Goal: Task Accomplishment & Management: Use online tool/utility

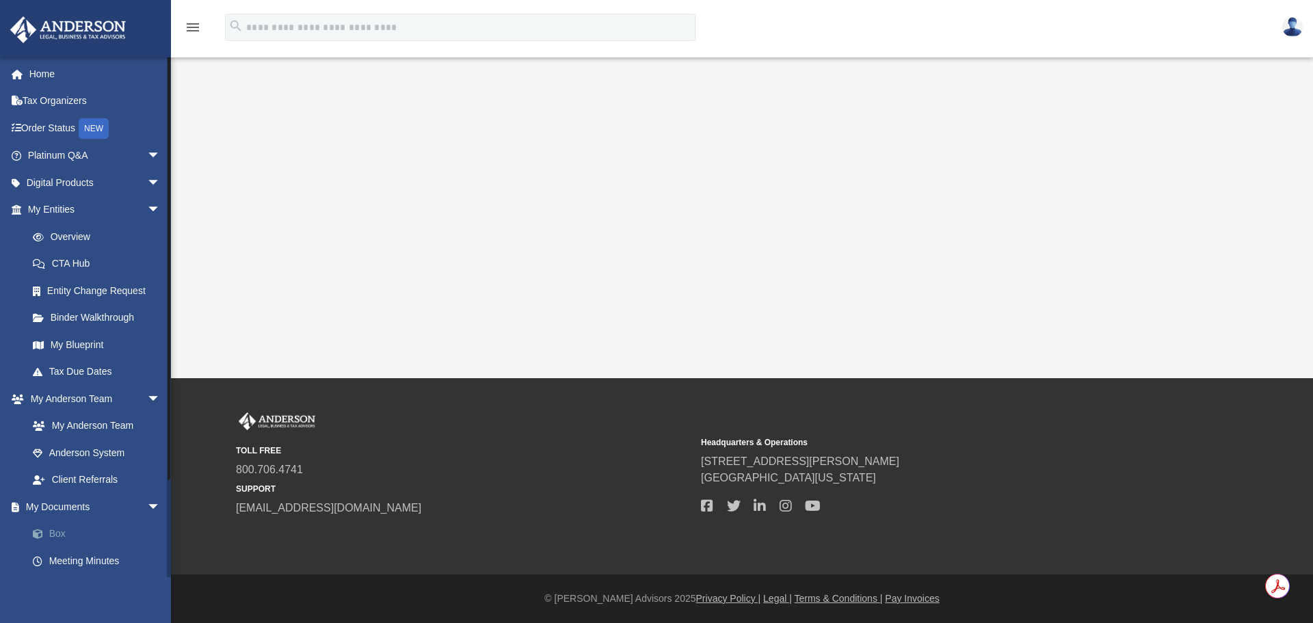
click at [52, 538] on link "Box" at bounding box center [100, 534] width 162 height 27
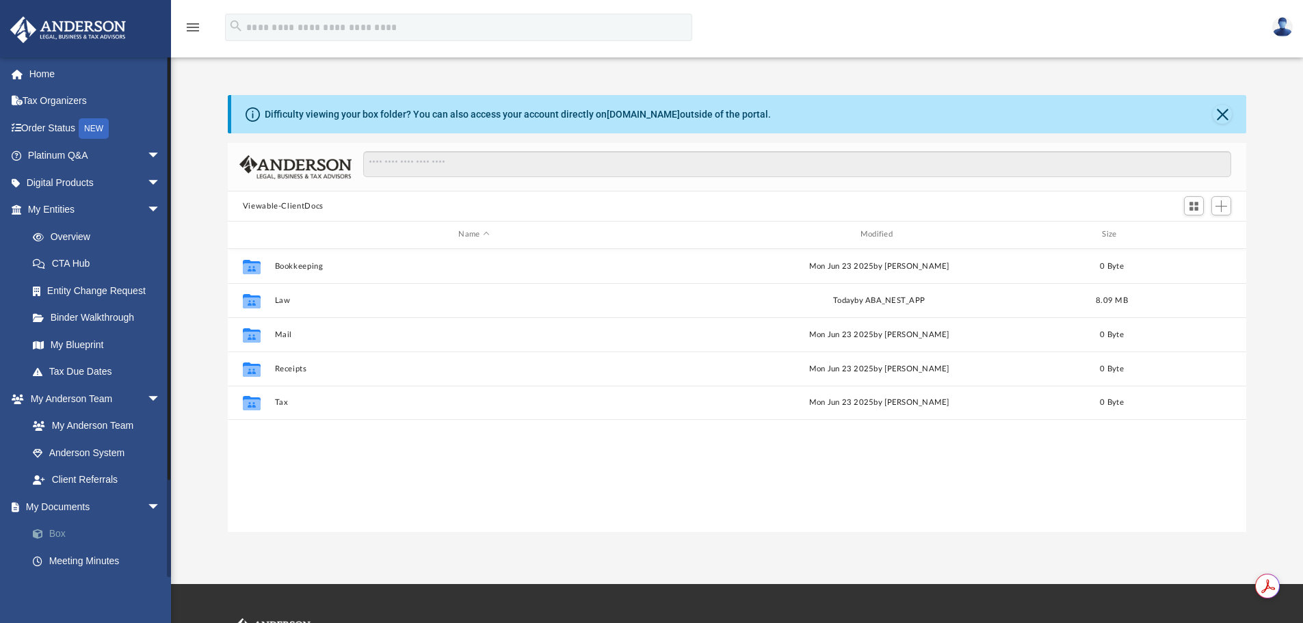
scroll to position [301, 1008]
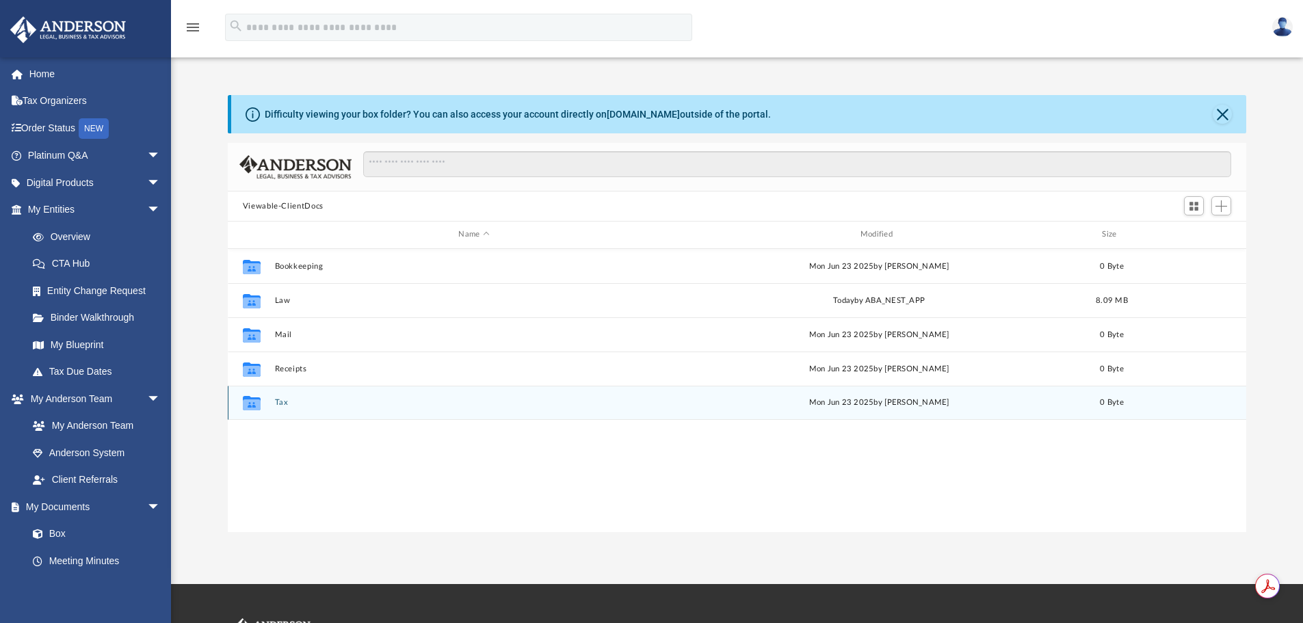
click at [257, 405] on icon "grid" at bounding box center [252, 404] width 18 height 11
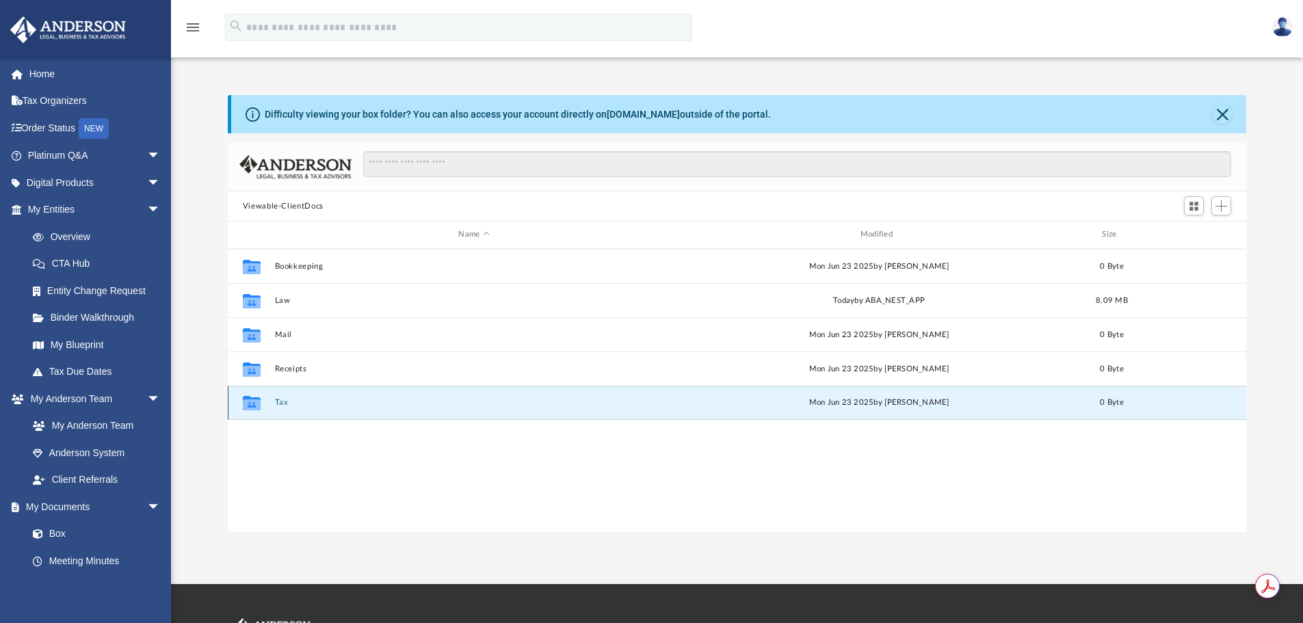
click at [257, 405] on icon "grid" at bounding box center [252, 404] width 18 height 11
click at [878, 403] on div "[DATE] by [PERSON_NAME]" at bounding box center [878, 403] width 399 height 12
click at [261, 404] on icon "Collaborated Folder" at bounding box center [252, 403] width 22 height 22
click at [1216, 206] on span "Add" at bounding box center [1221, 206] width 12 height 12
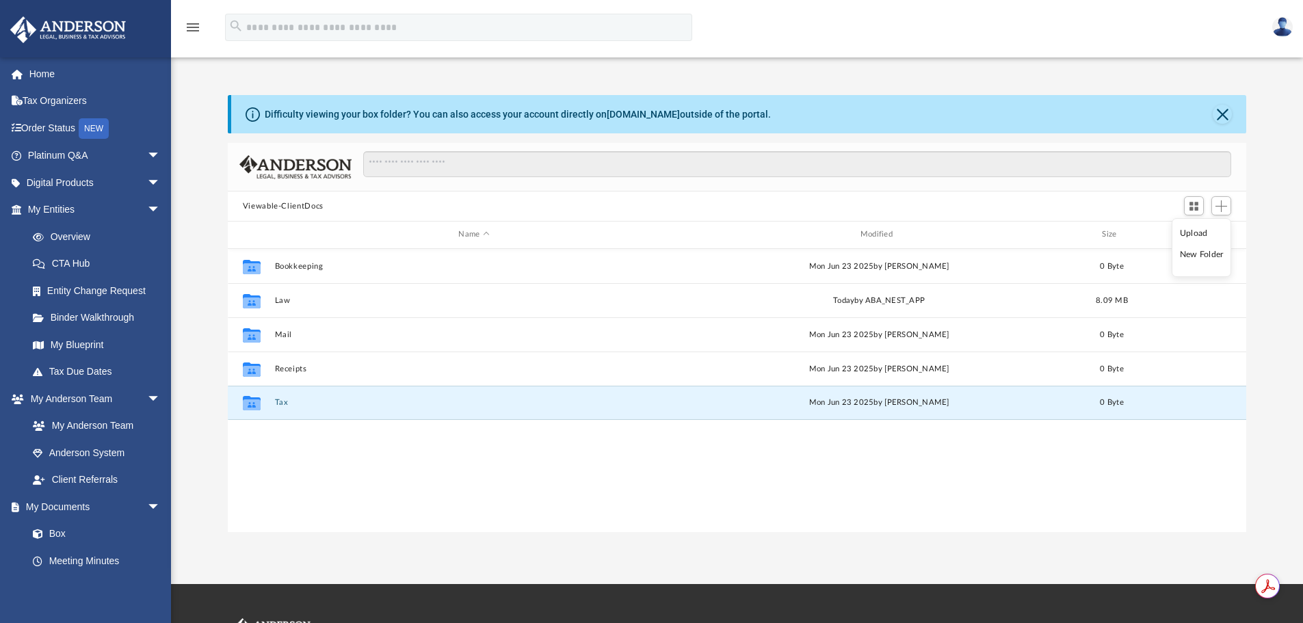
click at [1199, 234] on li "Upload" at bounding box center [1202, 233] width 44 height 14
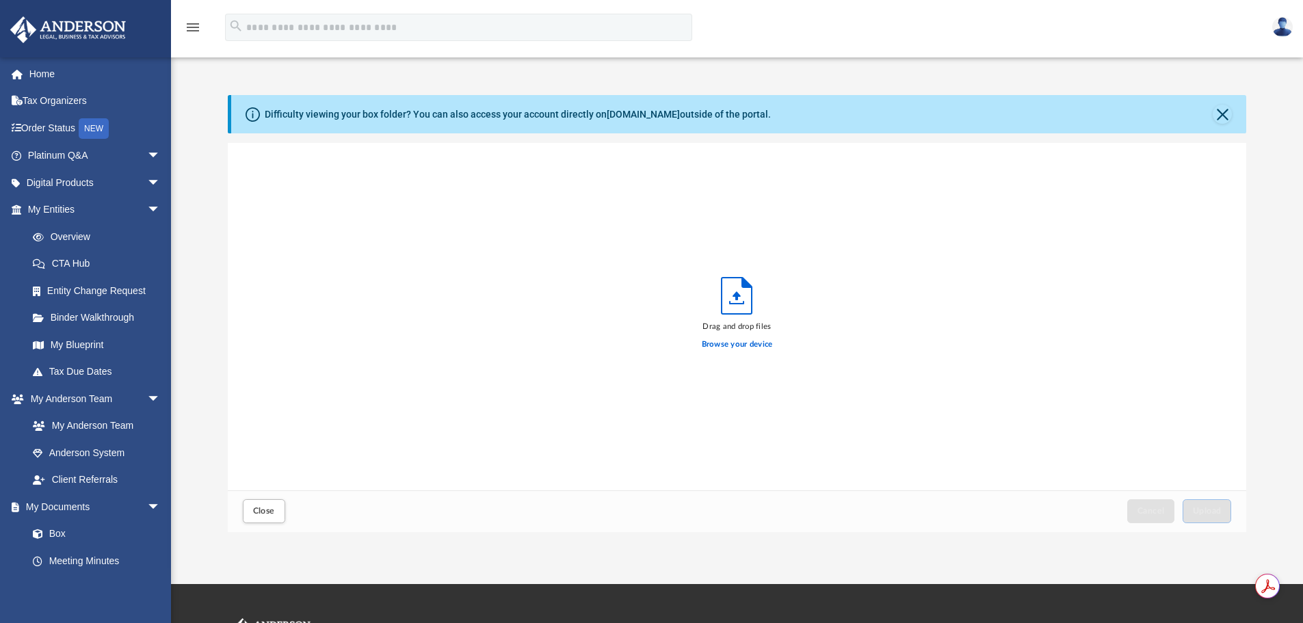
scroll to position [337, 1008]
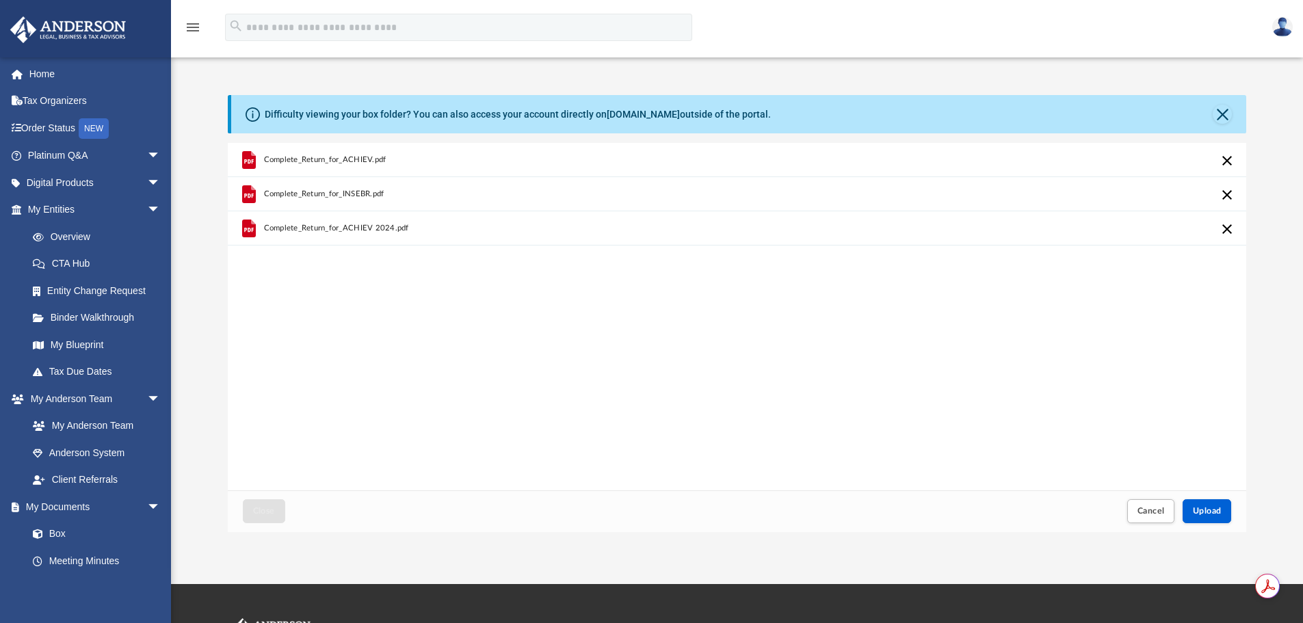
click at [1228, 159] on button "Cancel this upload" at bounding box center [1227, 161] width 16 height 16
click at [1211, 518] on button "Upload" at bounding box center [1207, 511] width 49 height 24
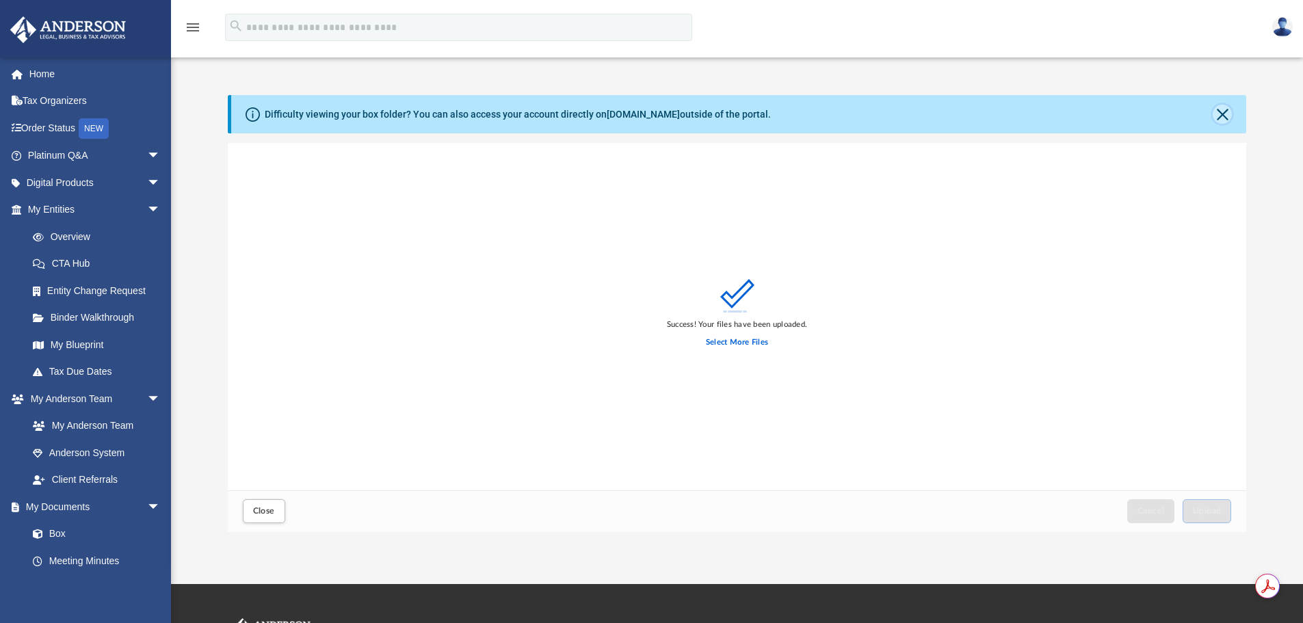
click at [1224, 109] on button "Close" at bounding box center [1222, 114] width 19 height 19
